Goal: Task Accomplishment & Management: Manage account settings

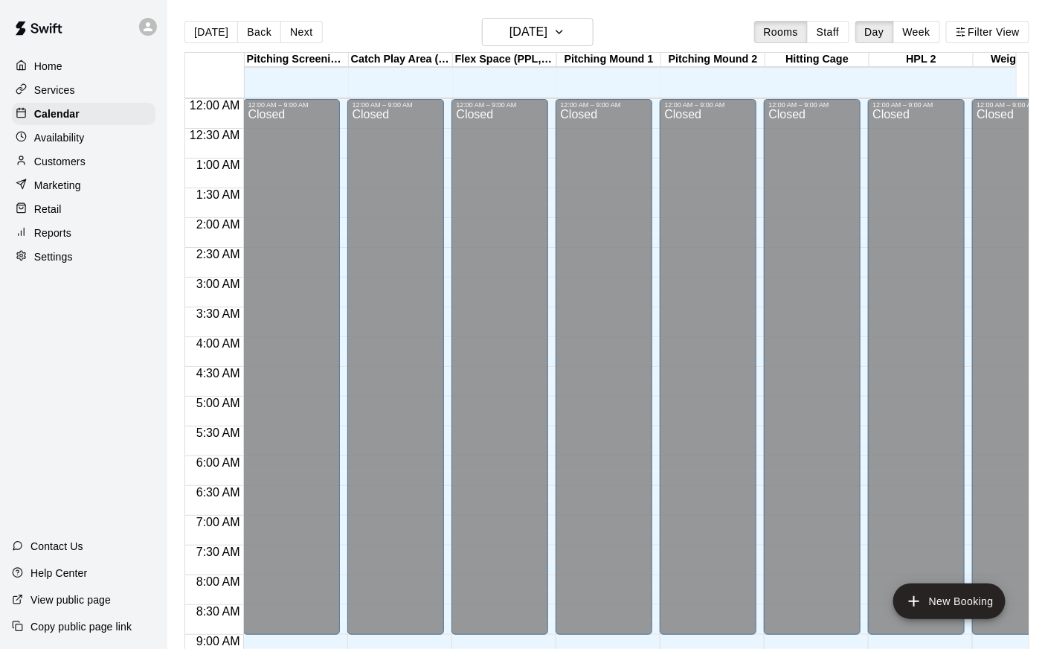
scroll to position [730, 0]
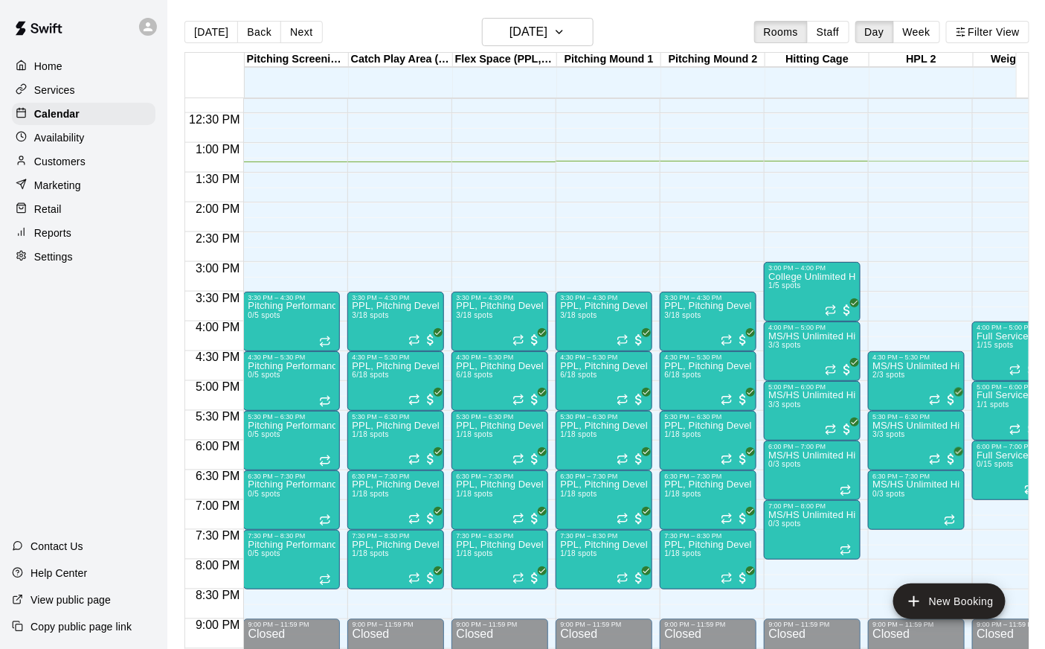
click at [79, 51] on div at bounding box center [83, 27] width 167 height 54
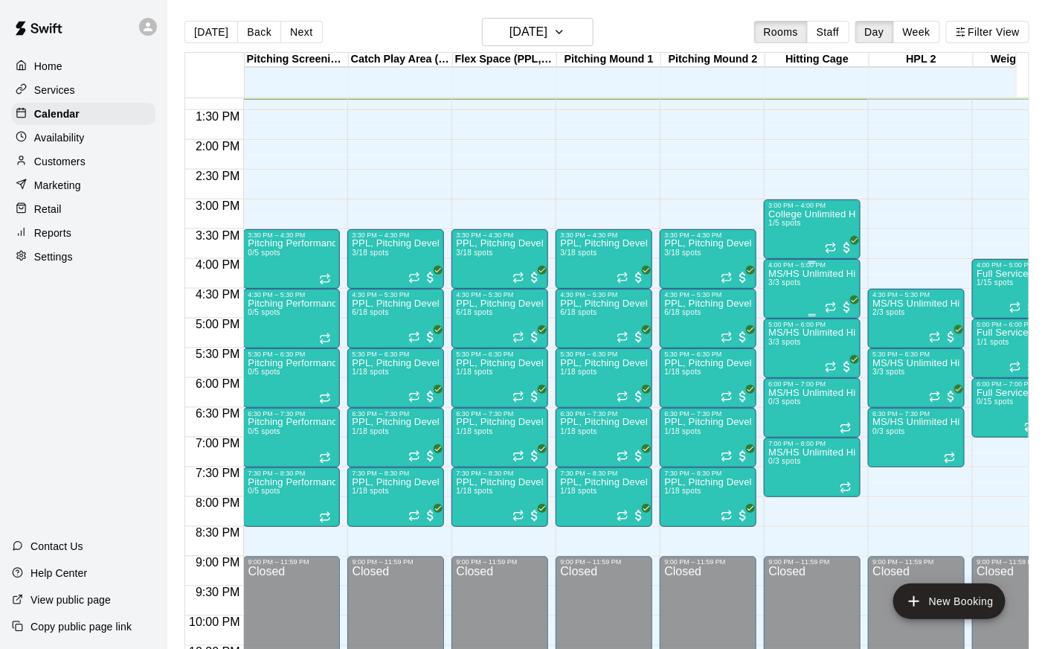
scroll to position [0, 11]
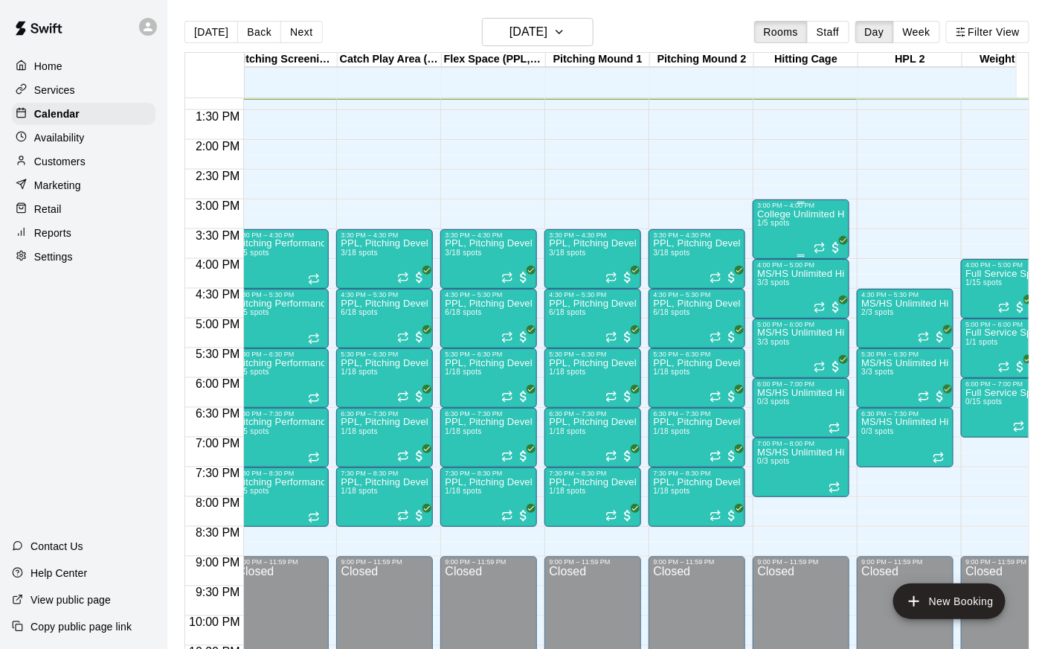
click at [780, 239] on div "College Unlimited Hitting 1/5 spots" at bounding box center [801, 533] width 88 height 649
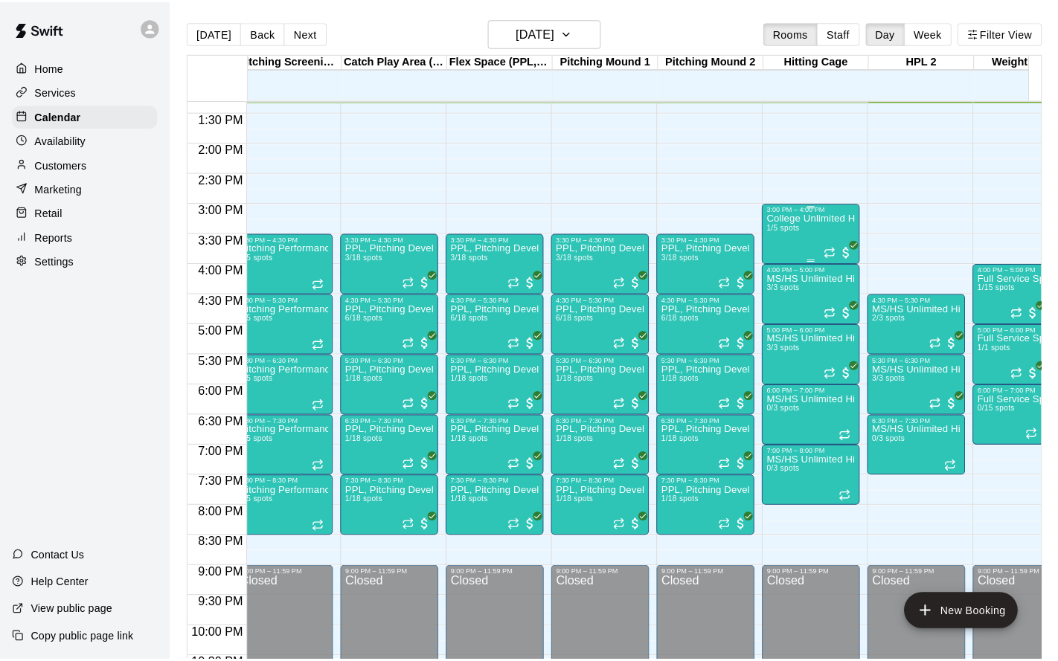
scroll to position [794, 11]
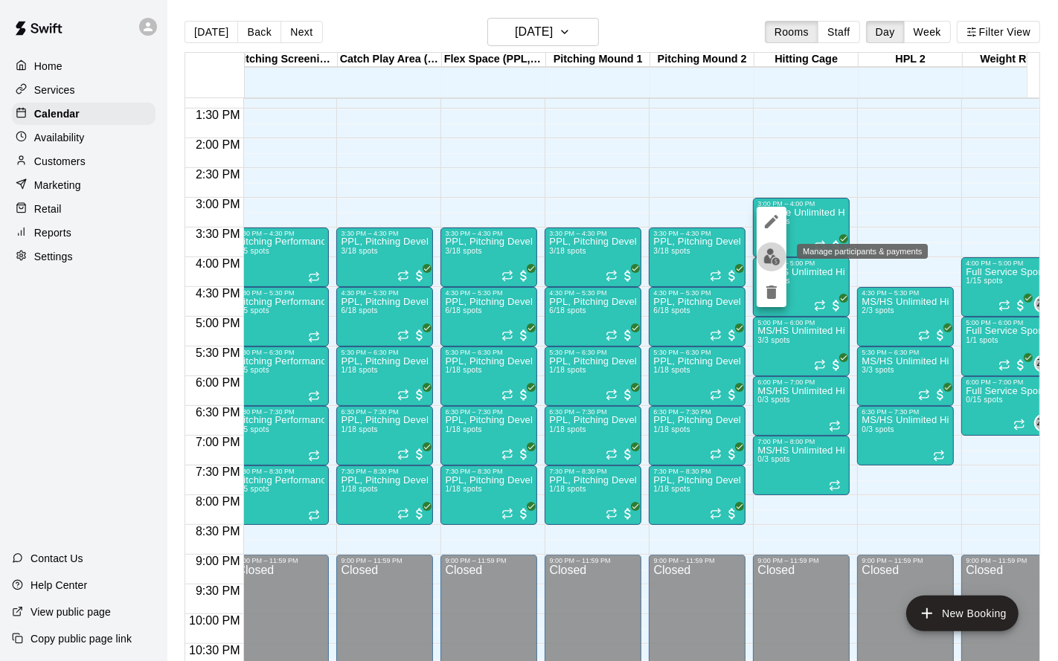
click at [774, 259] on img "edit" at bounding box center [771, 257] width 17 height 17
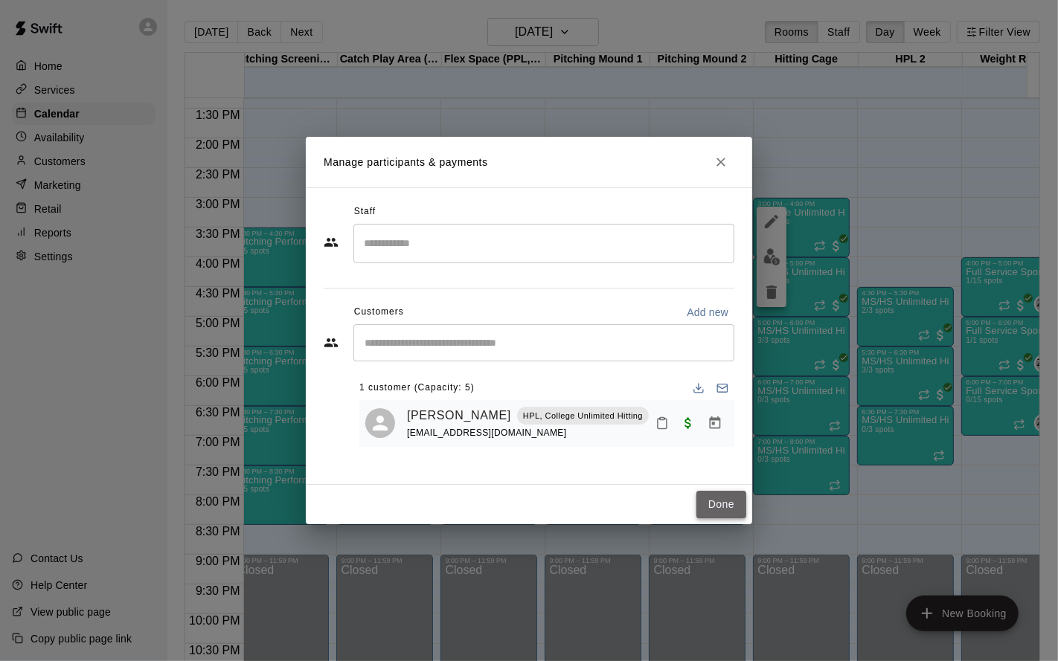
click at [727, 497] on button "Done" at bounding box center [721, 505] width 50 height 28
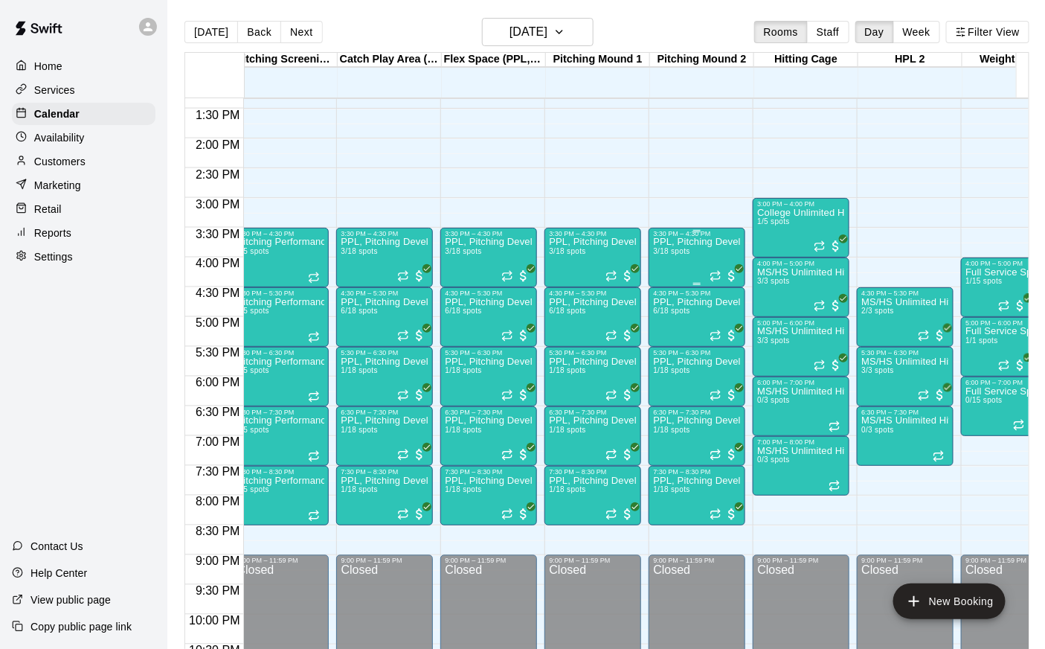
click at [677, 261] on div "PPL, Pitching Development Session 3/18 spots" at bounding box center [697, 561] width 88 height 649
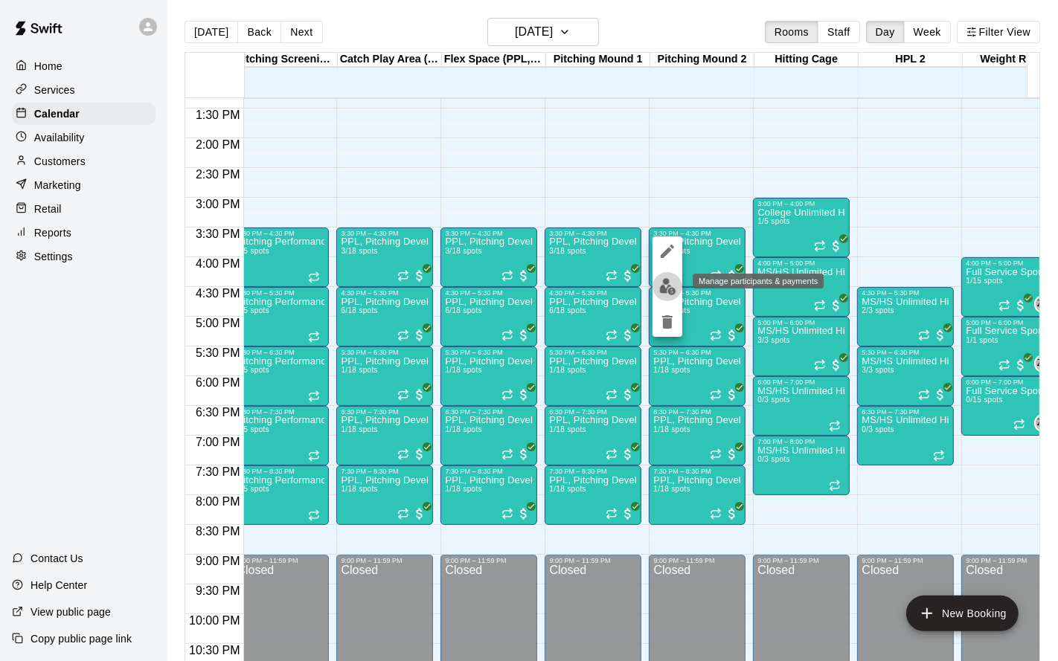
click at [673, 298] on button "edit" at bounding box center [668, 286] width 30 height 29
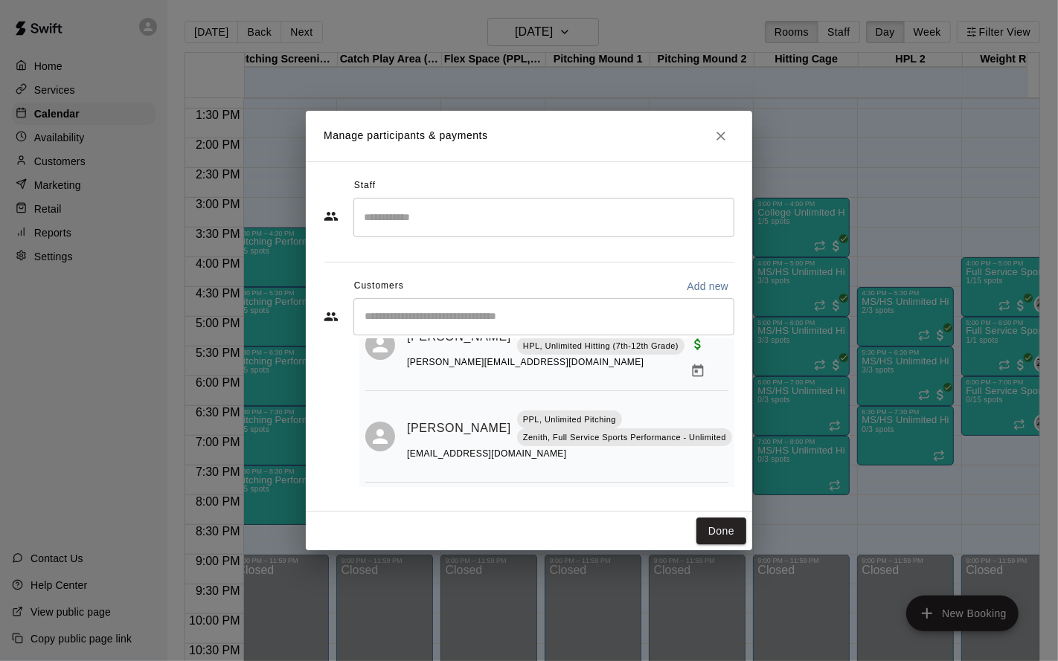
scroll to position [97, 0]
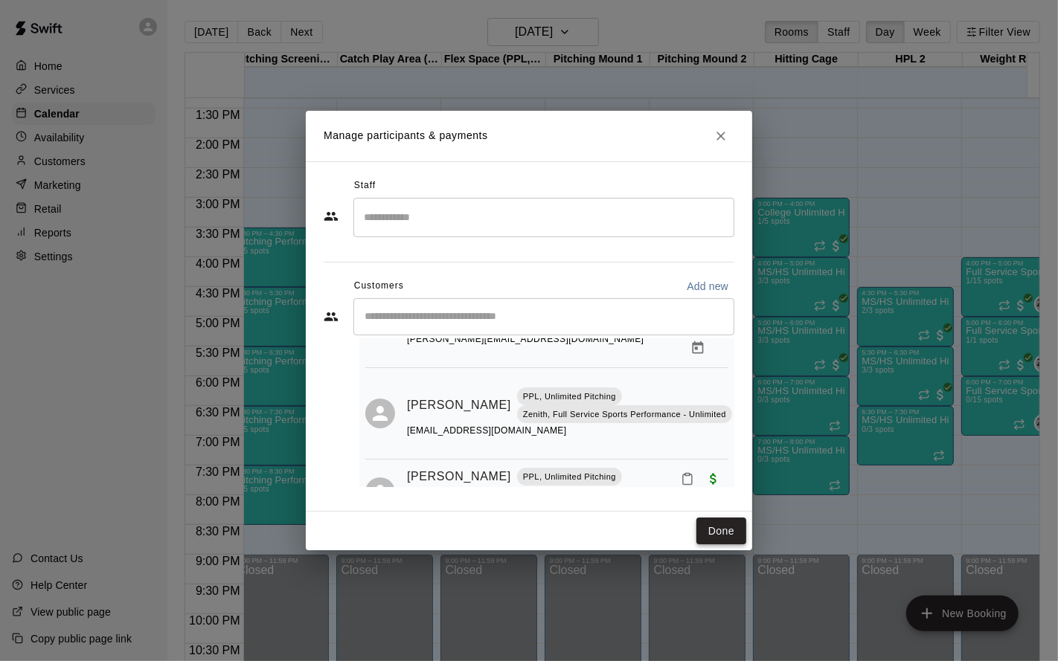
click at [720, 536] on button "Done" at bounding box center [721, 532] width 50 height 28
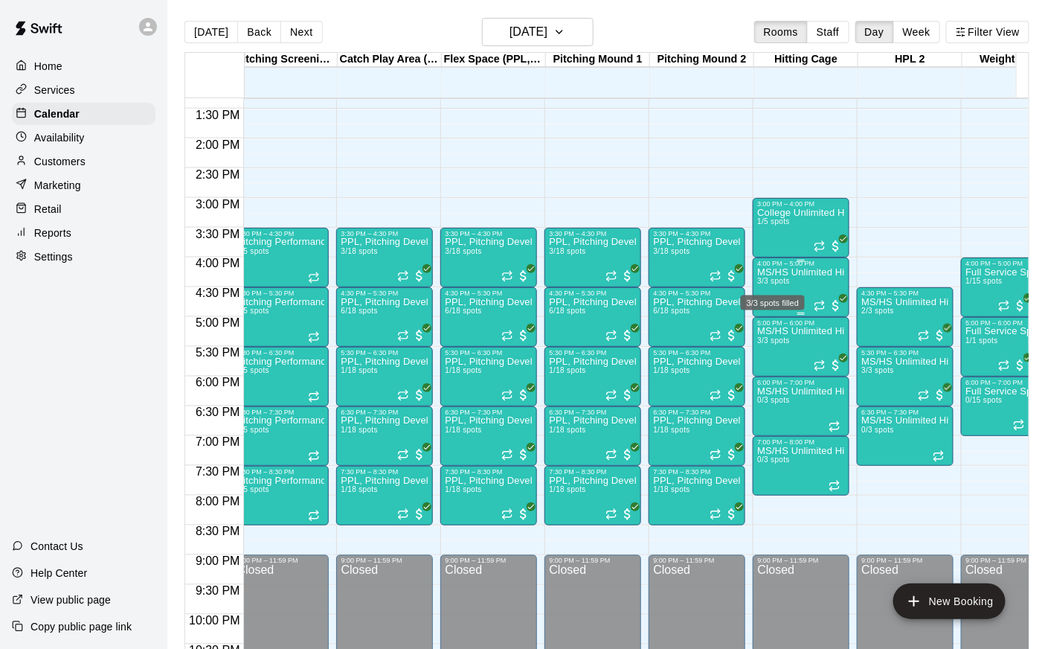
click at [772, 277] on span "3/3 spots" at bounding box center [773, 281] width 33 height 8
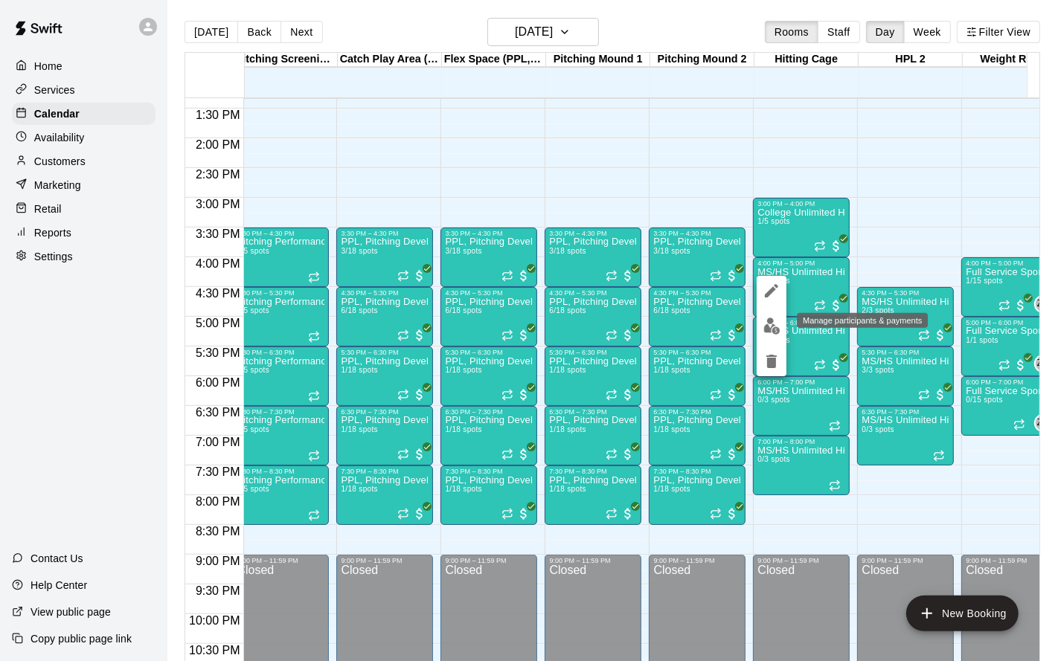
click at [763, 326] on img "edit" at bounding box center [771, 326] width 17 height 17
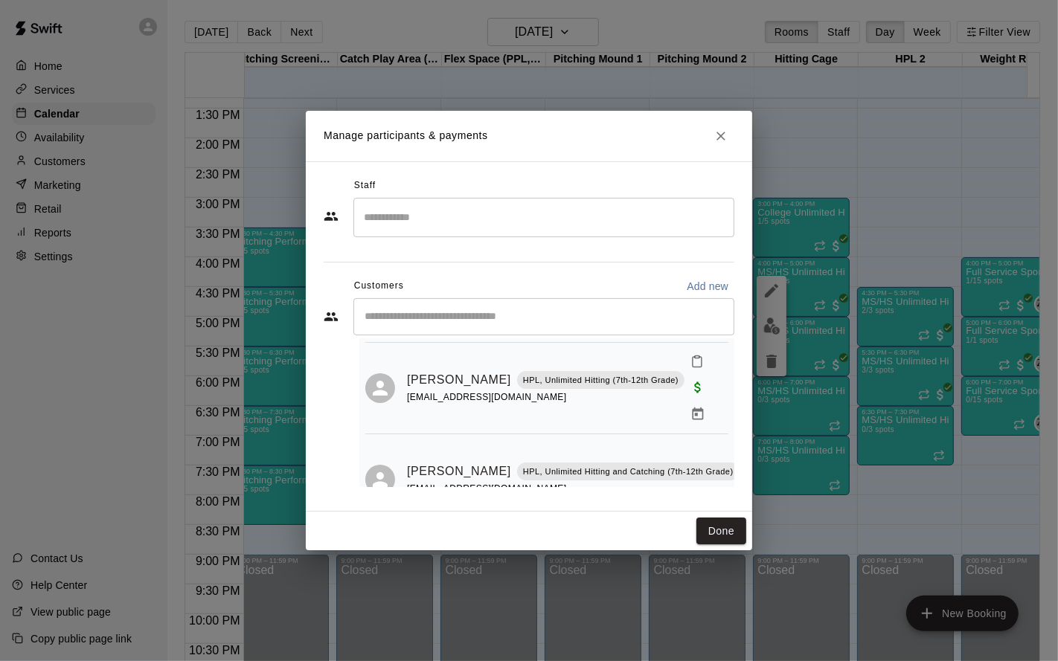
scroll to position [154, 0]
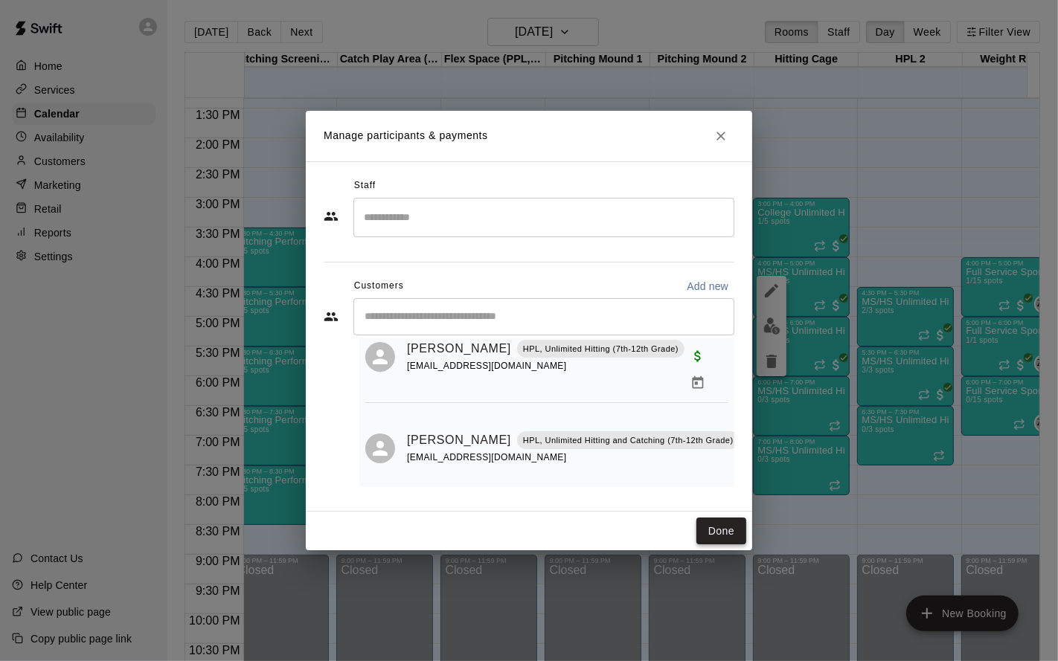
click at [717, 525] on button "Done" at bounding box center [721, 532] width 50 height 28
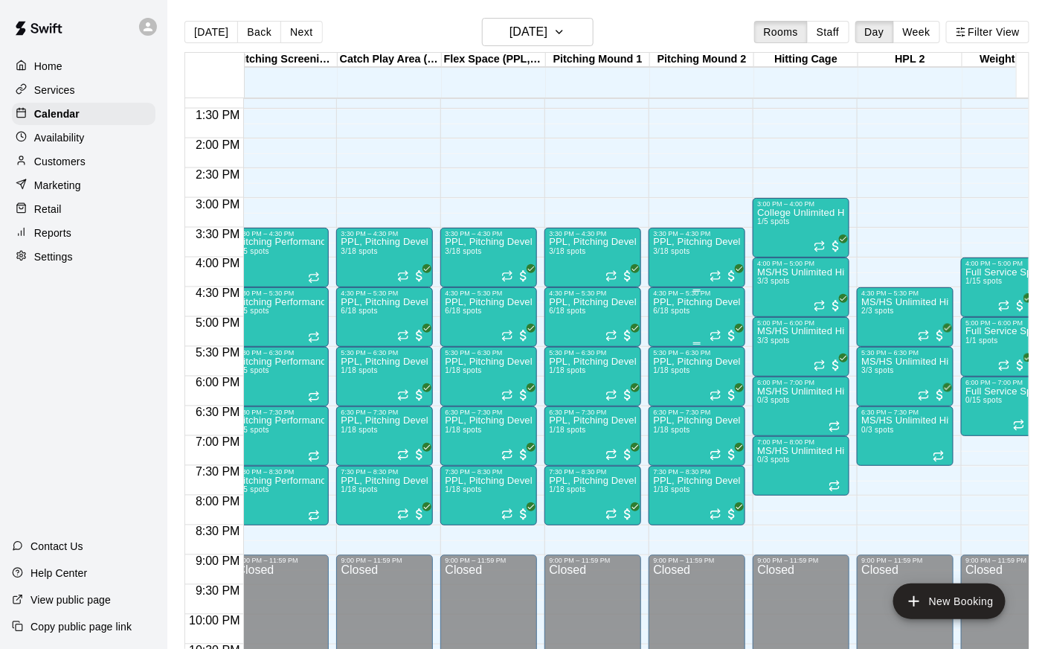
click at [711, 314] on div "PPL, Pitching Development Session 6/18 spots" at bounding box center [697, 621] width 88 height 649
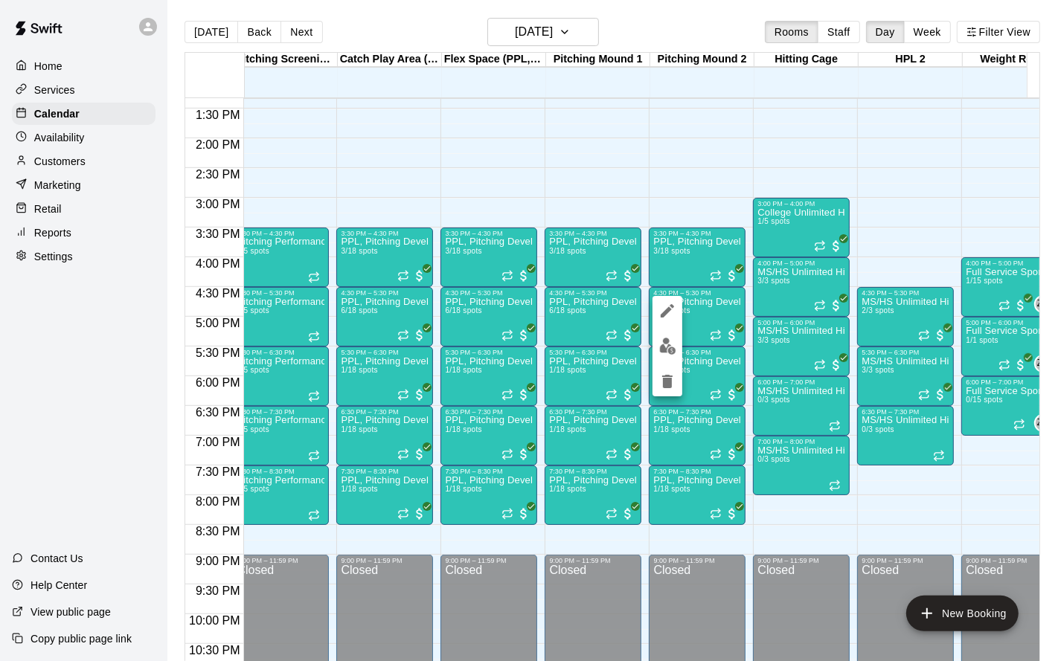
click at [673, 345] on img "edit" at bounding box center [667, 346] width 17 height 17
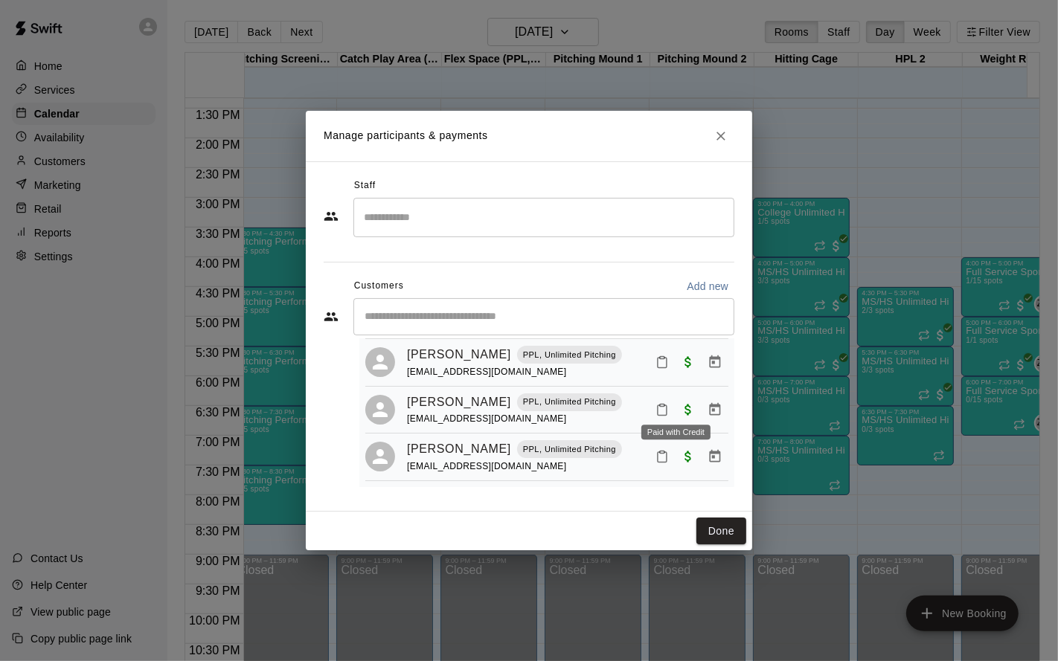
scroll to position [277, 0]
drag, startPoint x: 714, startPoint y: 534, endPoint x: 719, endPoint y: 520, distance: 15.1
click at [714, 534] on button "Done" at bounding box center [721, 532] width 50 height 28
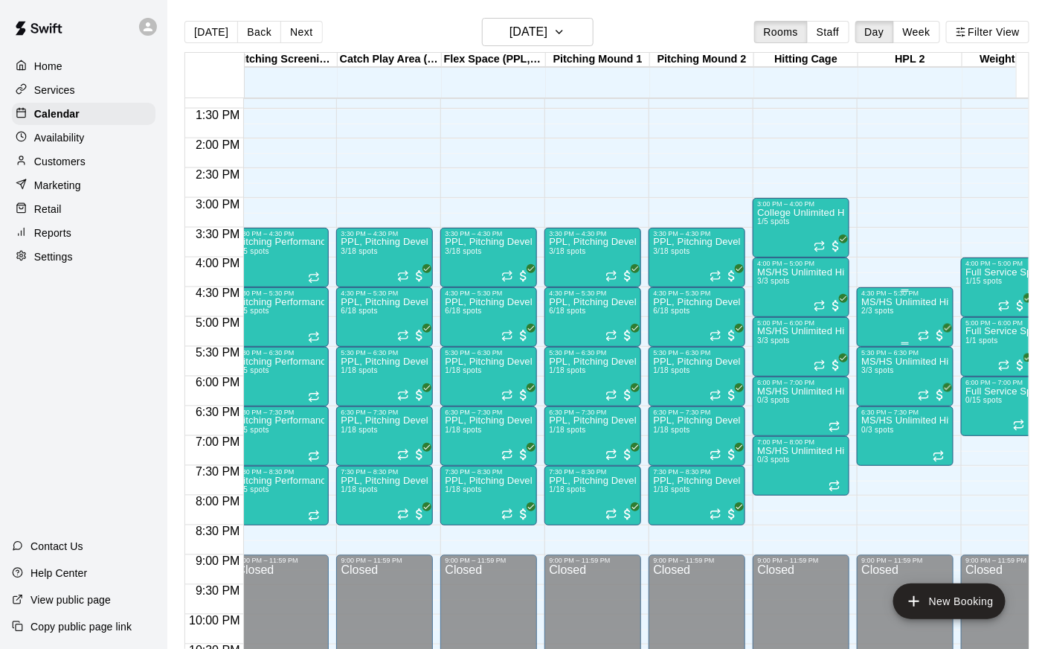
click at [877, 318] on div "MS/HS Unlimited Hitting 2/3 spots" at bounding box center [906, 621] width 88 height 649
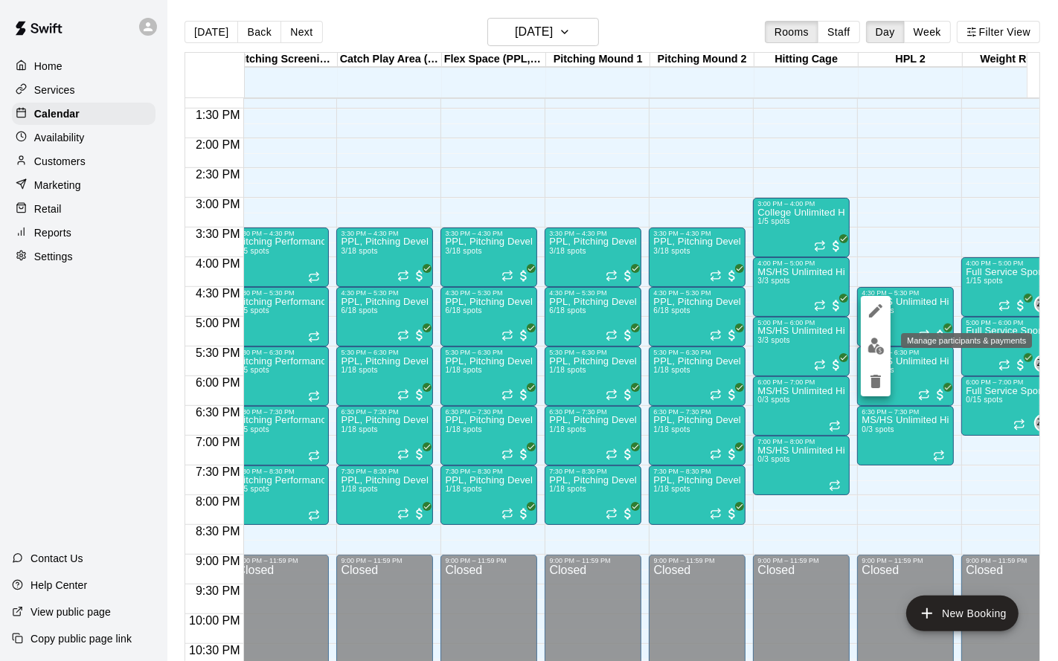
click at [877, 344] on img "edit" at bounding box center [876, 346] width 17 height 17
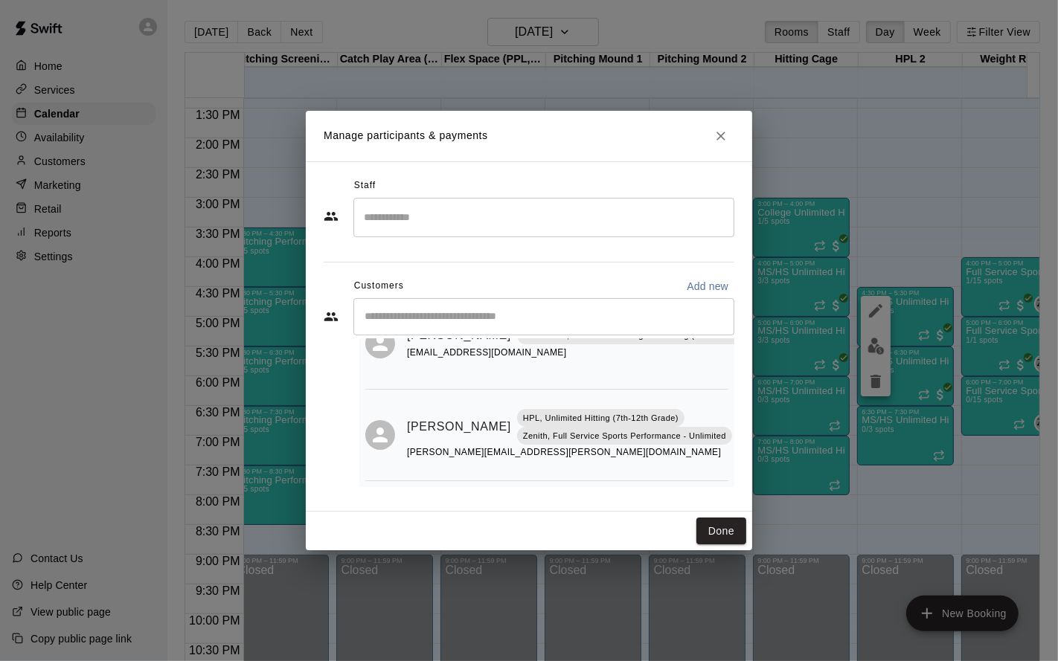
scroll to position [87, 0]
click at [726, 525] on button "Done" at bounding box center [721, 532] width 50 height 28
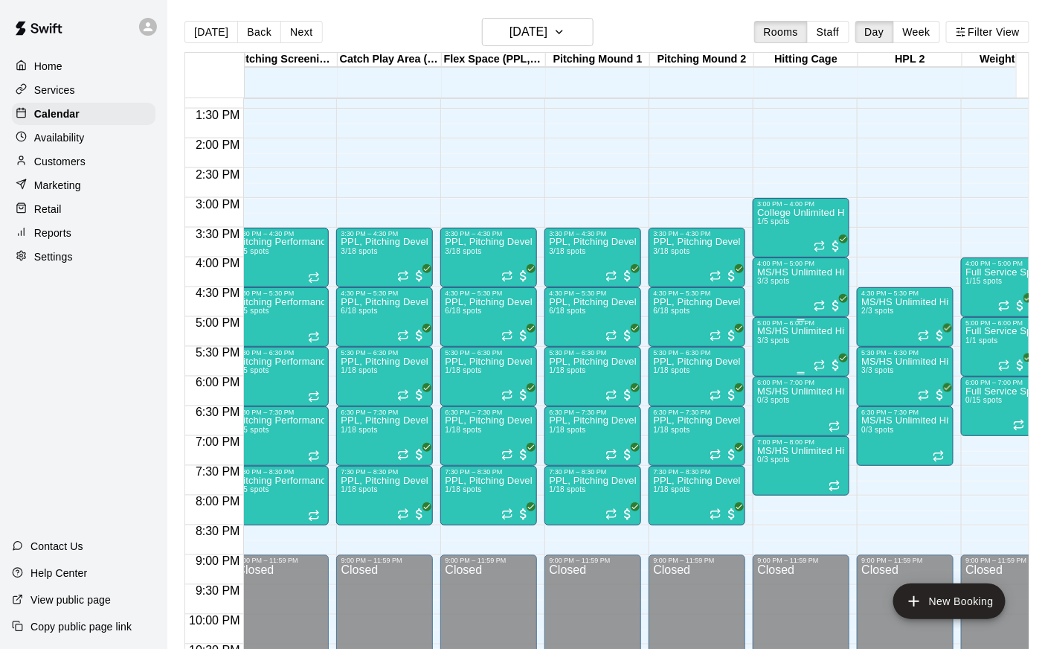
click at [798, 342] on div "MS/HS Unlimited Hitting 3/3 spots" at bounding box center [801, 651] width 88 height 649
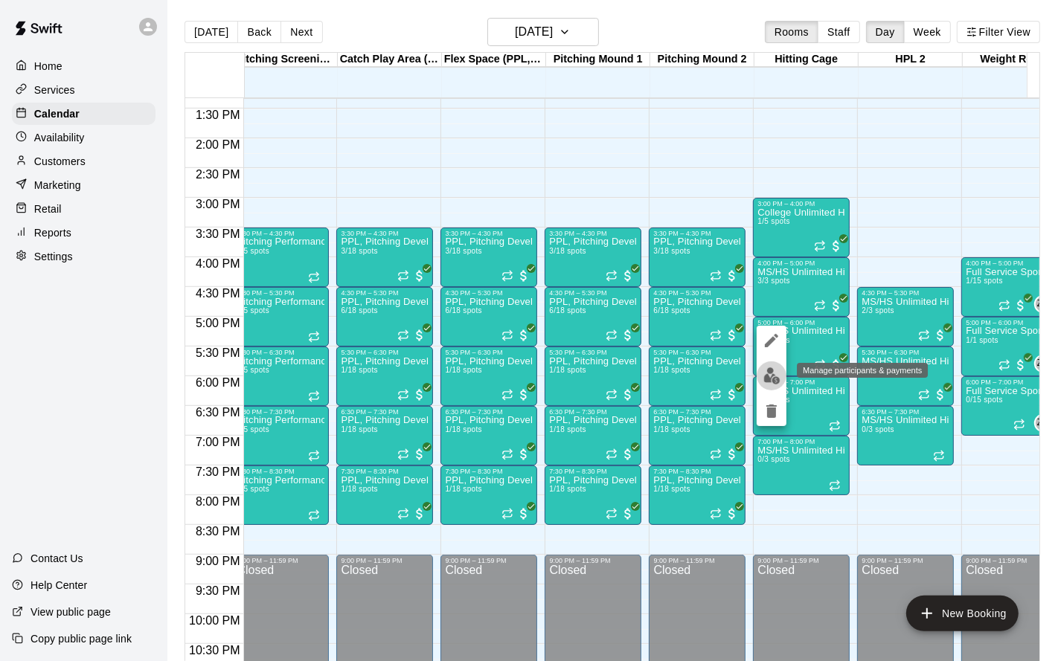
click at [775, 382] on img "edit" at bounding box center [771, 376] width 17 height 17
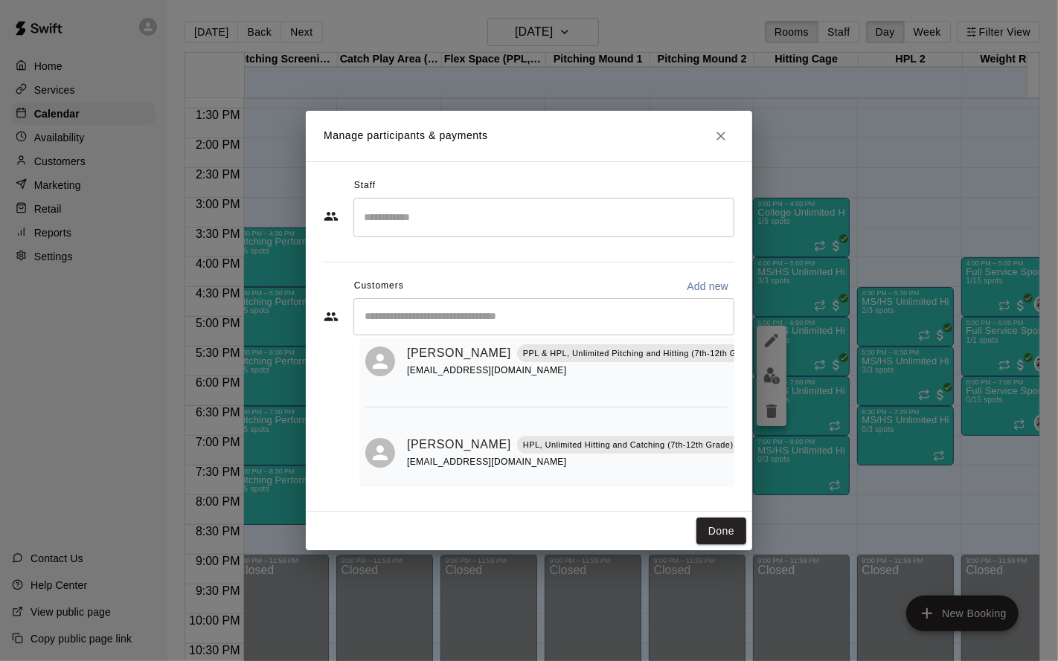
scroll to position [154, 0]
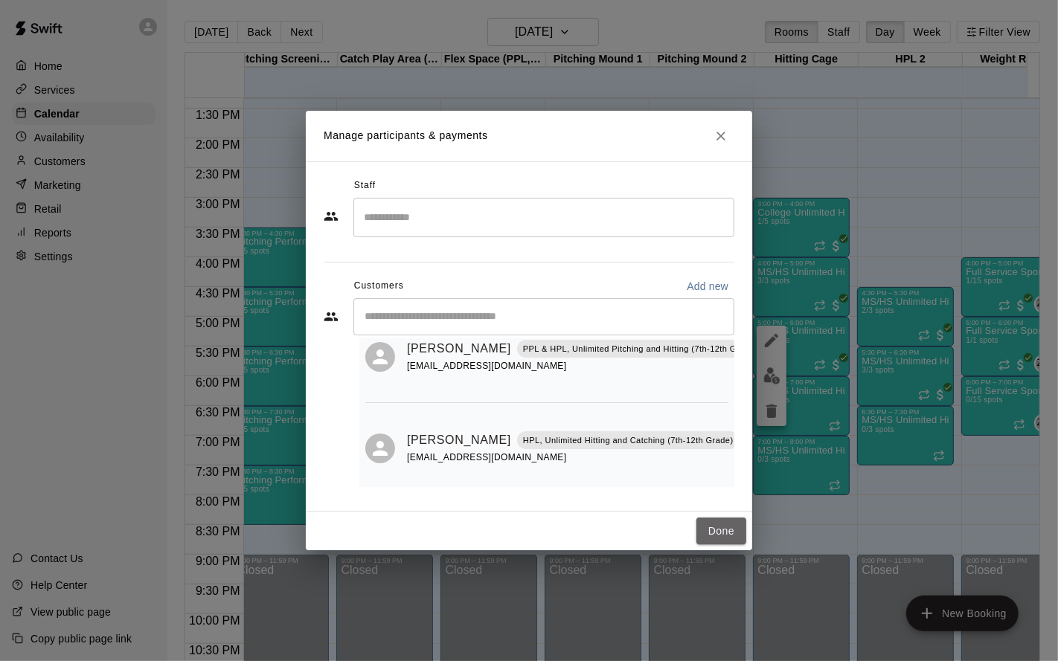
drag, startPoint x: 725, startPoint y: 536, endPoint x: 746, endPoint y: 509, distance: 34.4
click at [725, 536] on button "Done" at bounding box center [721, 532] width 50 height 28
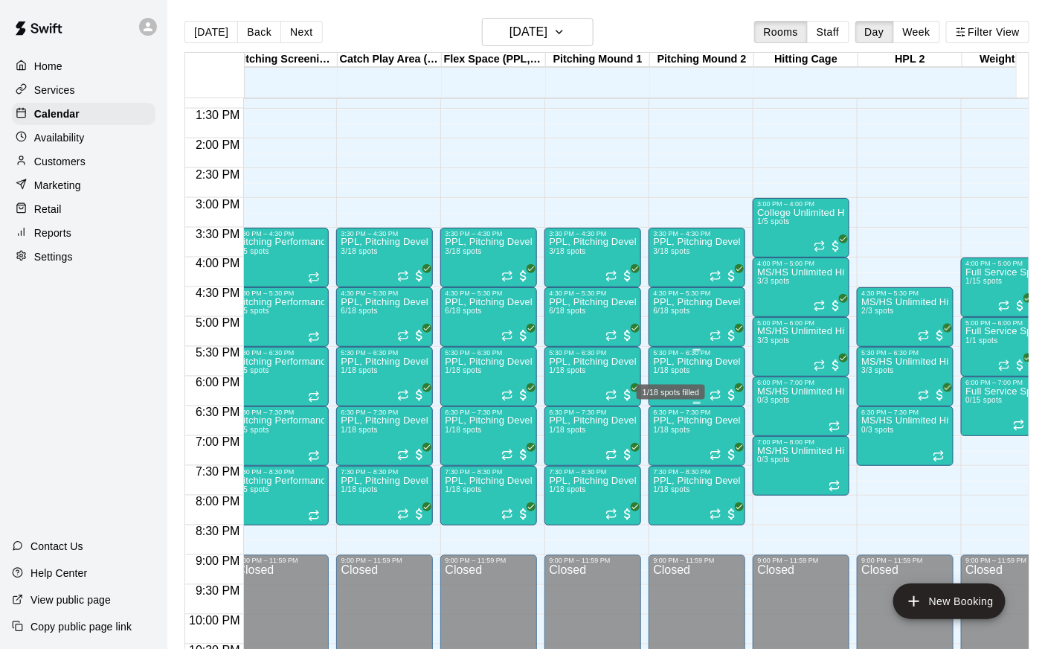
click at [682, 371] on span "1/18 spots" at bounding box center [671, 370] width 36 height 8
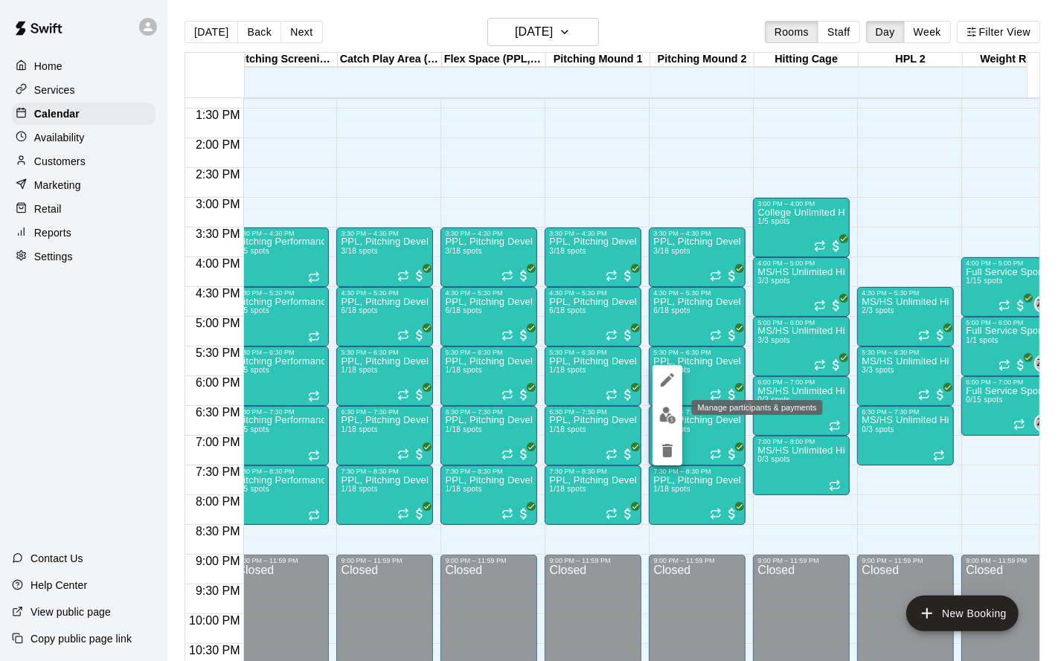
click at [663, 423] on img "edit" at bounding box center [667, 415] width 17 height 17
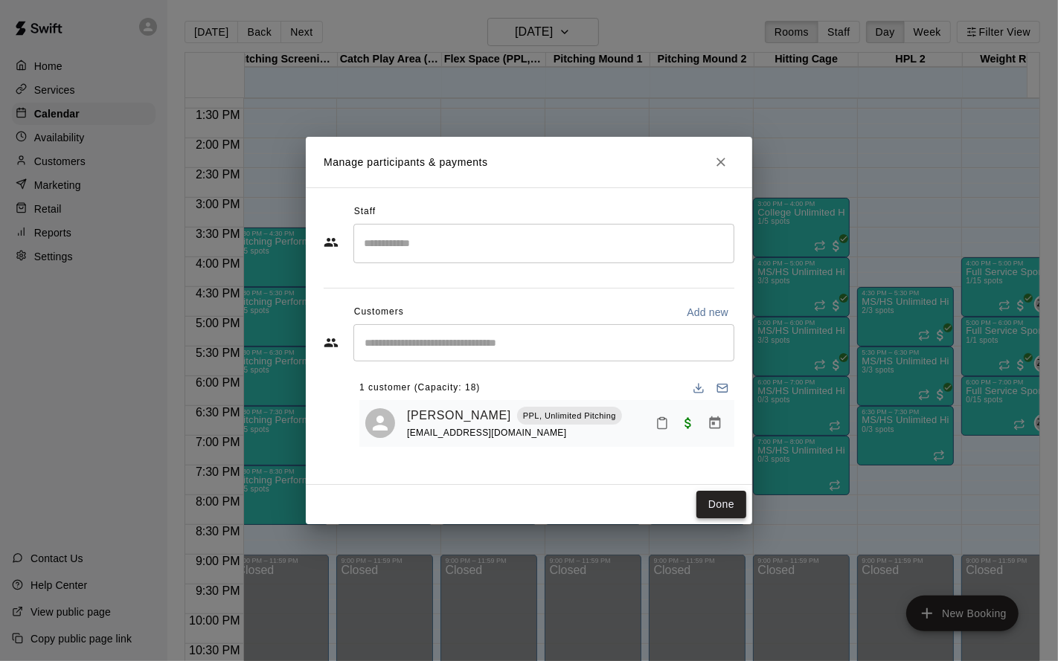
click at [728, 511] on button "Done" at bounding box center [721, 505] width 50 height 28
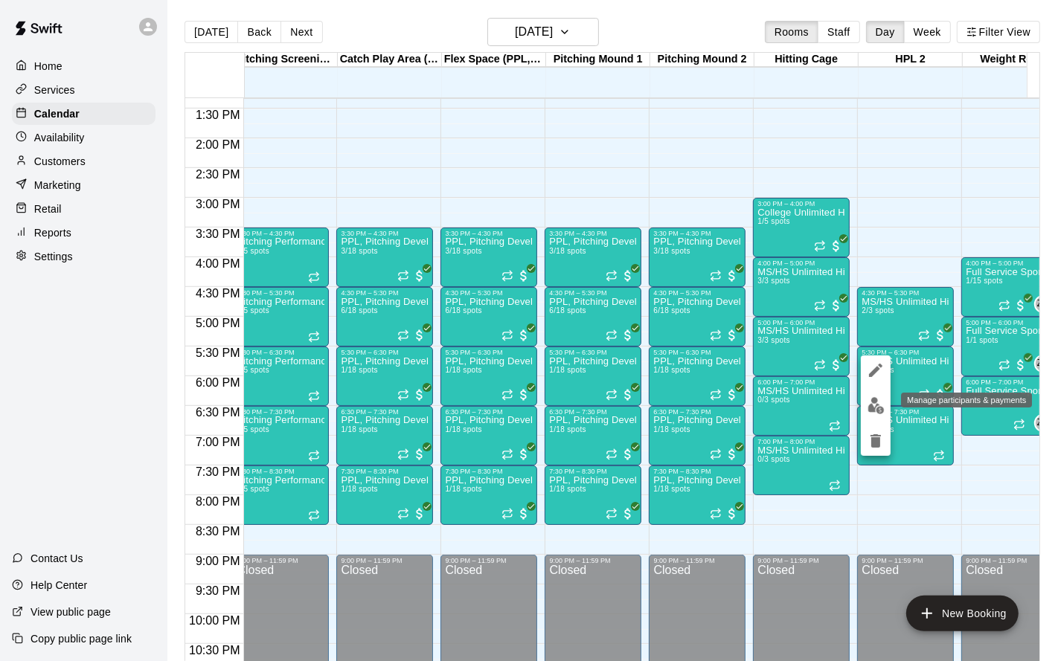
click at [870, 400] on img "edit" at bounding box center [876, 405] width 17 height 17
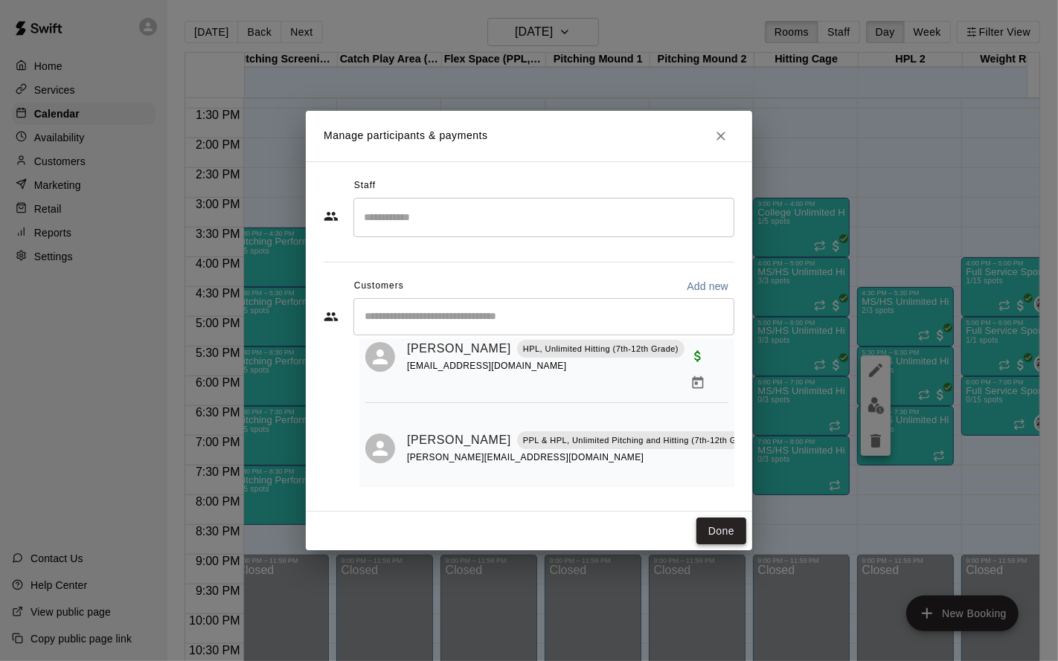
drag, startPoint x: 707, startPoint y: 537, endPoint x: 731, endPoint y: 525, distance: 27.0
click at [707, 537] on button "Done" at bounding box center [721, 532] width 50 height 28
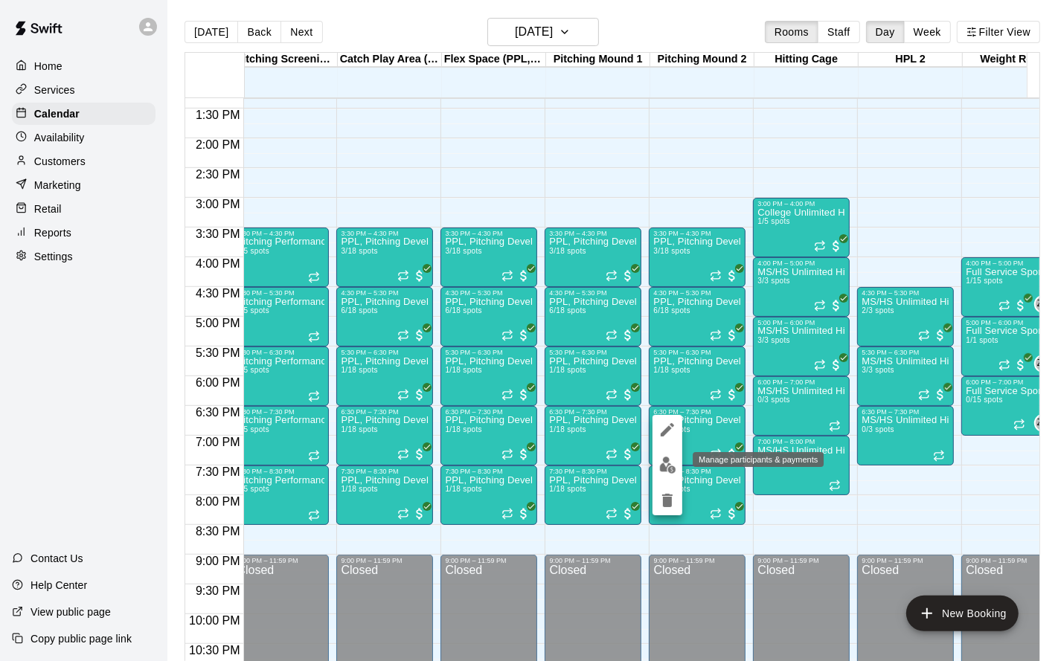
click at [666, 462] on img "edit" at bounding box center [667, 465] width 17 height 17
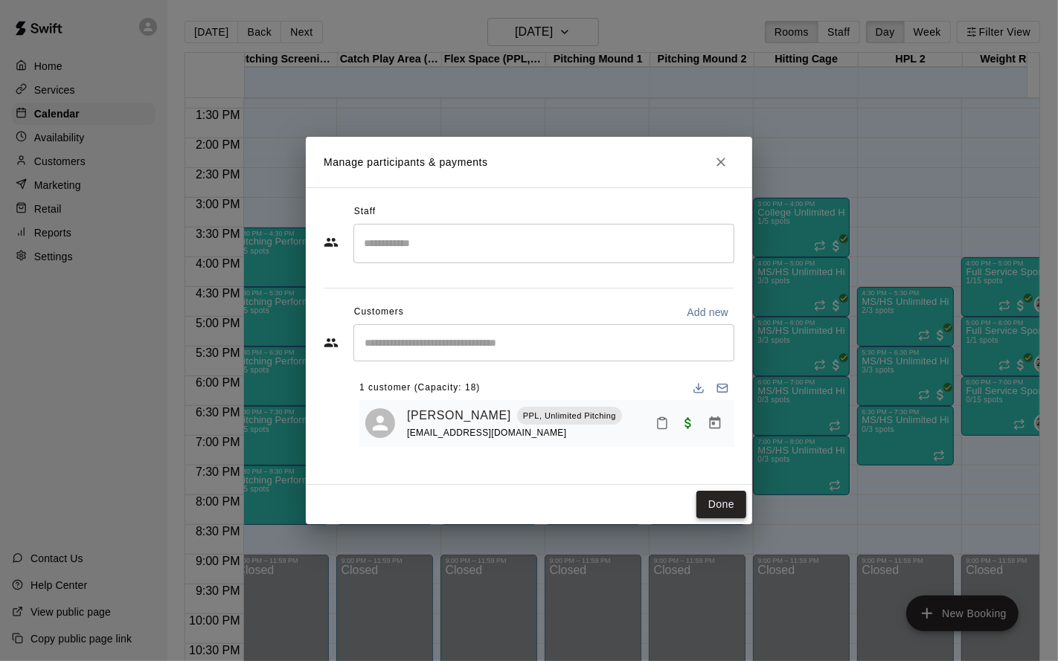
click at [737, 500] on button "Done" at bounding box center [721, 505] width 50 height 28
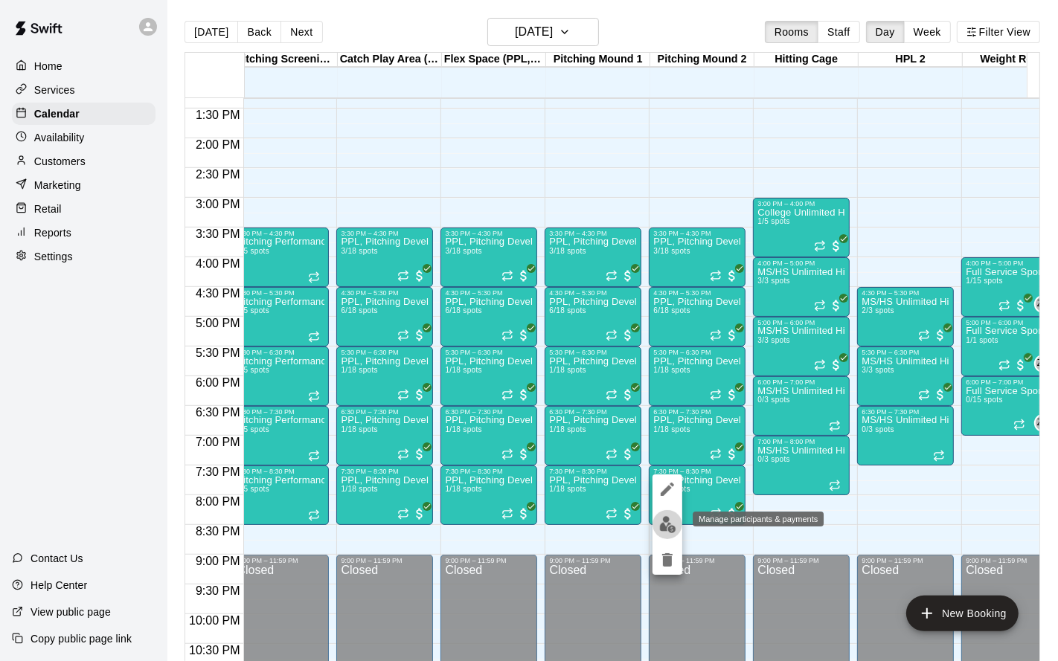
click at [664, 528] on img "edit" at bounding box center [667, 524] width 17 height 17
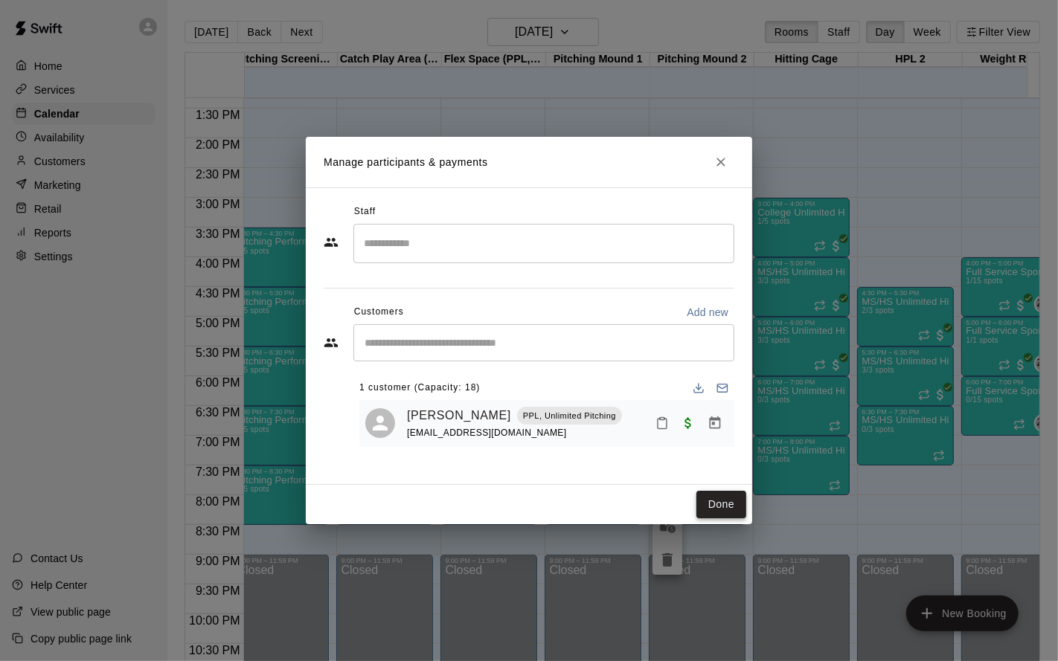
click at [711, 507] on button "Done" at bounding box center [721, 505] width 50 height 28
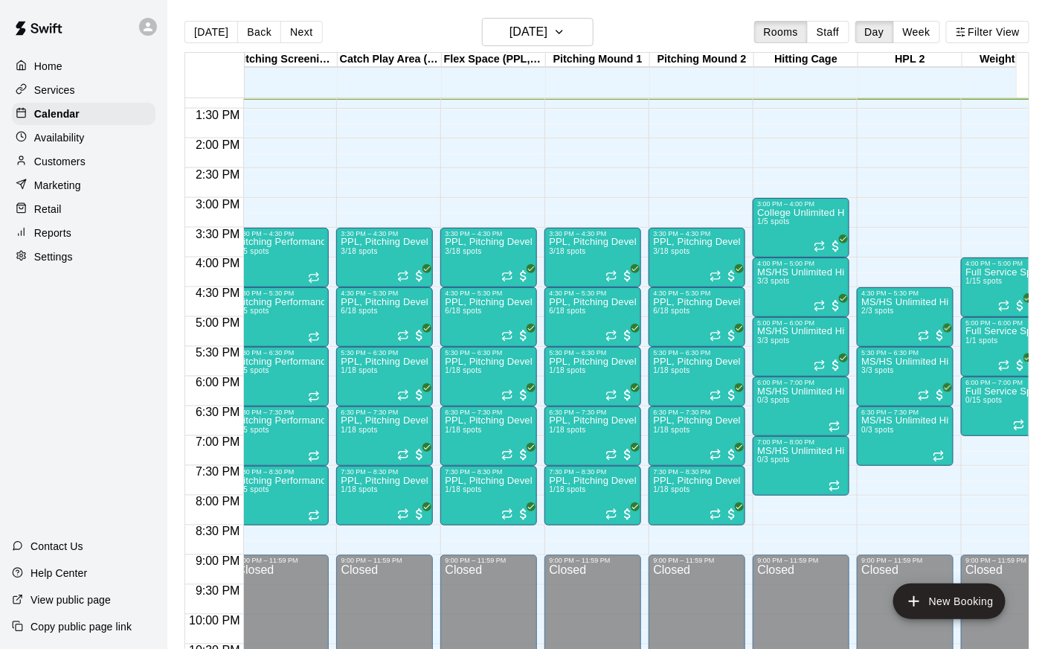
click at [71, 315] on div "Home Services Calendar Availability Customers Marketing Retail Reports Settings…" at bounding box center [83, 324] width 167 height 649
click at [115, 329] on div "Home Services Calendar Availability Customers Marketing Retail Reports Settings…" at bounding box center [83, 324] width 167 height 649
